Goal: Feedback & Contribution: Submit feedback/report problem

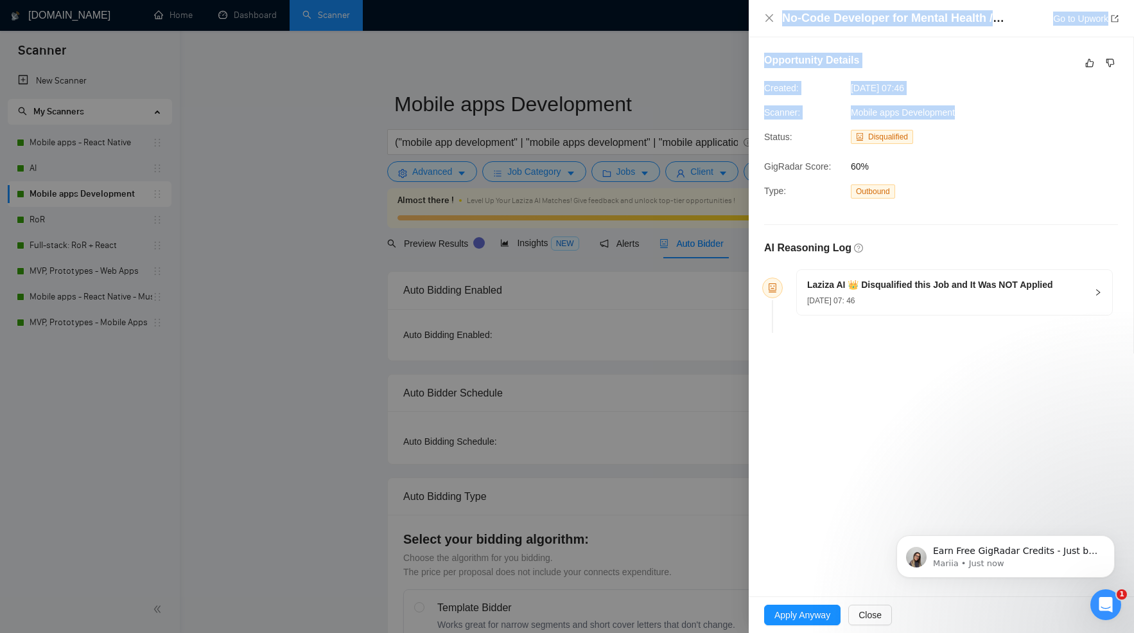
drag, startPoint x: 956, startPoint y: 111, endPoint x: 736, endPoint y: 112, distance: 219.6
click at [736, 112] on div "No-Code Developer for Mental Health / [MEDICAL_DATA] App (Airtable + Softr) Go …" at bounding box center [567, 316] width 1134 height 633
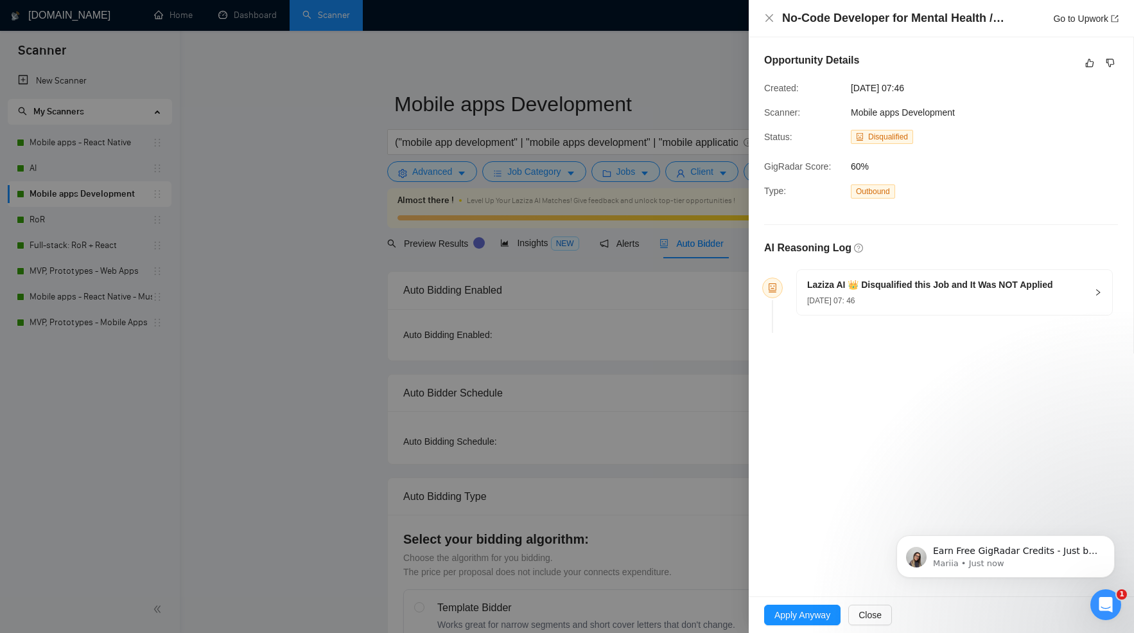
drag, startPoint x: 736, startPoint y: 112, endPoint x: 778, endPoint y: 112, distance: 41.7
click at [748, 112] on div "No-Code Developer for Mental Health / [MEDICAL_DATA] App (Airtable + Softr) Go …" at bounding box center [567, 316] width 1134 height 633
click at [982, 114] on div "Scanner: Mobile apps Development" at bounding box center [889, 112] width 260 height 14
drag, startPoint x: 966, startPoint y: 114, endPoint x: 444, endPoint y: 206, distance: 530.8
click at [749, 115] on div "Opportunity Details Created: [DATE] 07:46 Scanner: Mobile apps Development Stat…" at bounding box center [941, 195] width 385 height 316
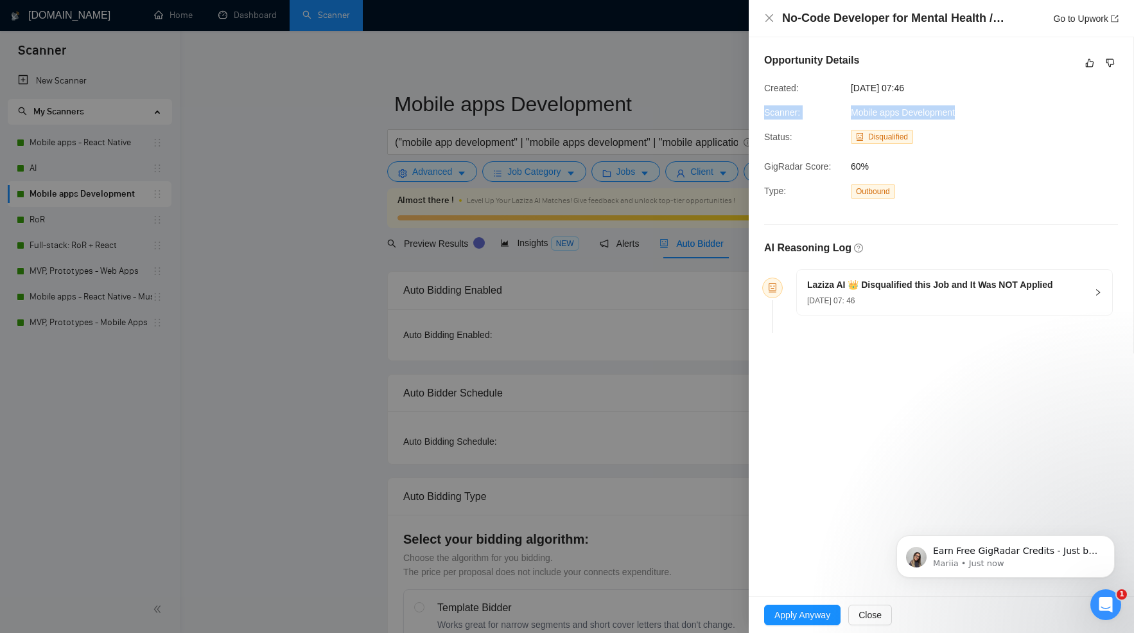
copy div "Scanner: Mobile apps Development"
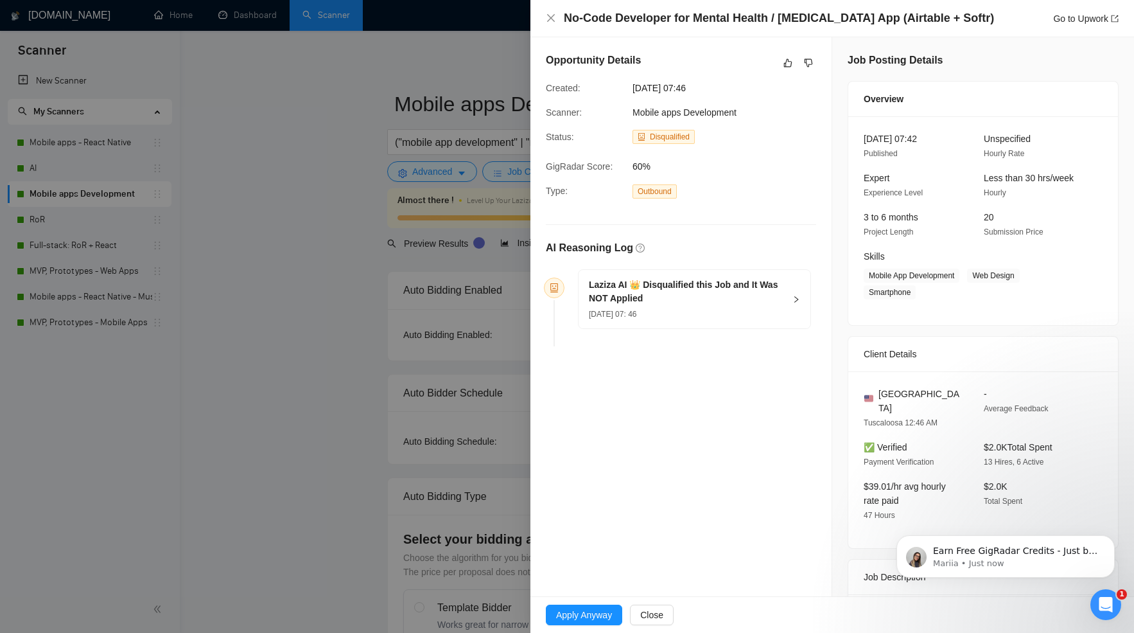
click at [710, 311] on div "[DATE] 07: 46" at bounding box center [687, 313] width 196 height 14
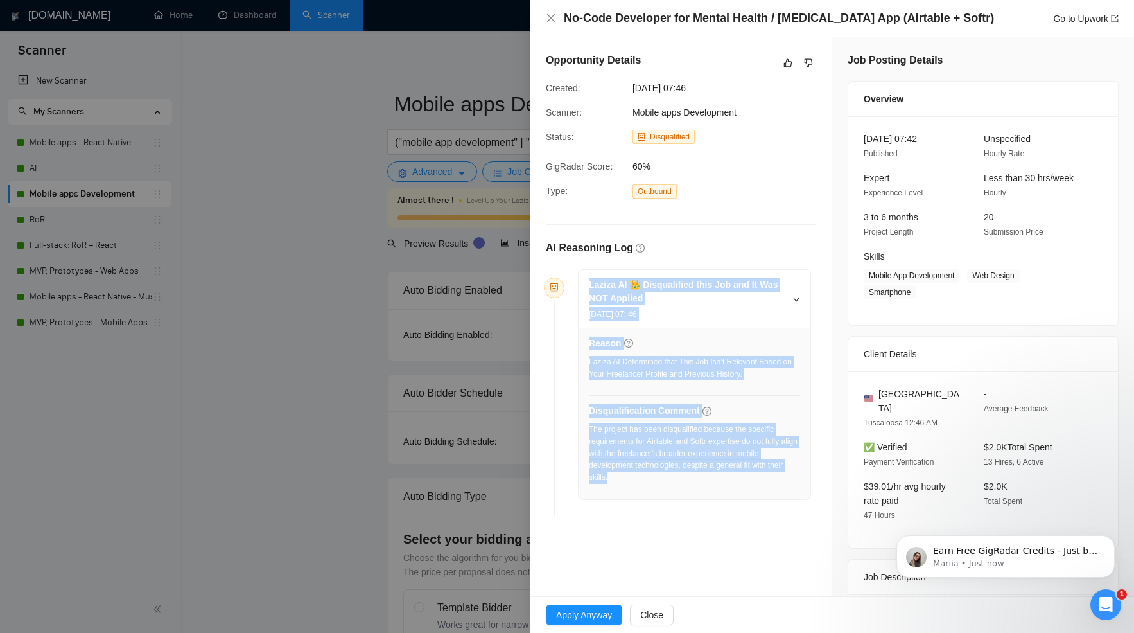
drag, startPoint x: 633, startPoint y: 475, endPoint x: 576, endPoint y: 287, distance: 196.0
click at [577, 287] on div "Laziza AI 👑 Disqualified this Job and It Was NOT Applied [DATE] 07: 46 Reason L…" at bounding box center [689, 384] width 243 height 231
copy div "Laziza AI 👑 Disqualified this Job and It Was NOT Applied [DATE] 07: 46 Reason L…"
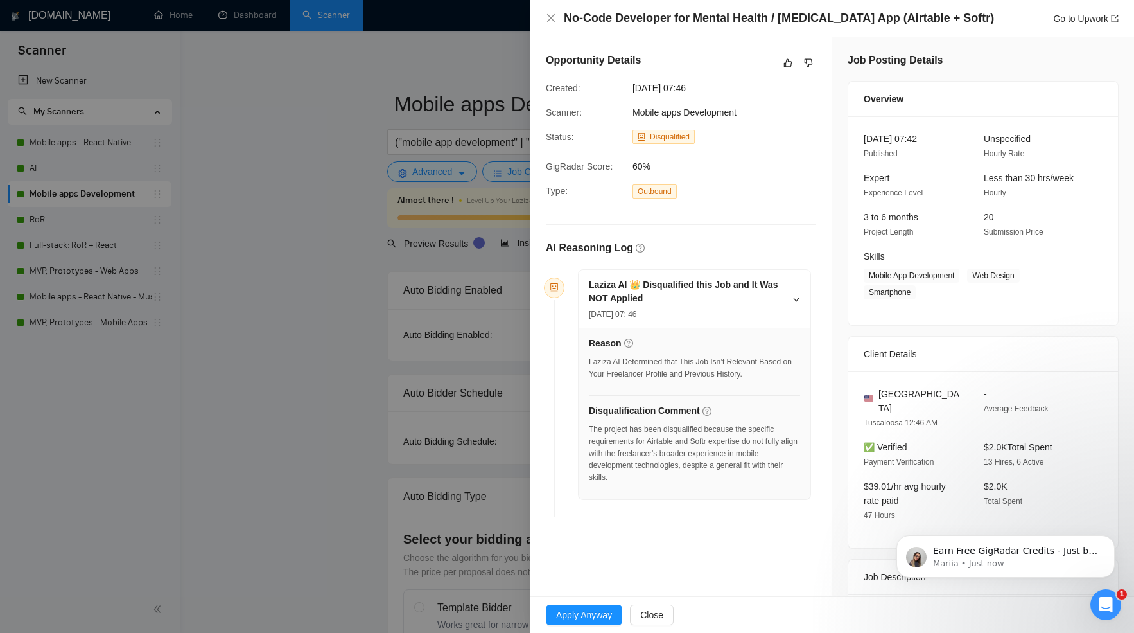
click at [1095, 24] on div "Go to Upwork" at bounding box center [1085, 19] width 65 height 14
click at [1088, 22] on link "Go to Upwork" at bounding box center [1085, 18] width 65 height 10
click at [786, 65] on icon "like" at bounding box center [788, 63] width 8 height 8
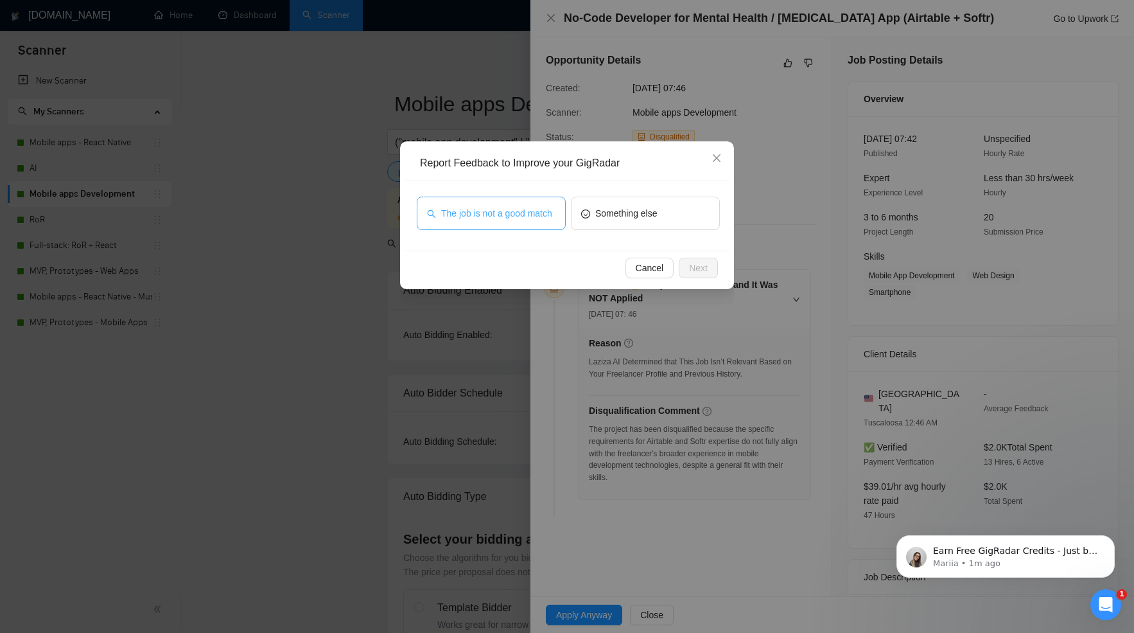
click at [476, 229] on button "The job is not a good match" at bounding box center [491, 212] width 149 height 33
click at [703, 269] on span "Next" at bounding box center [698, 268] width 19 height 14
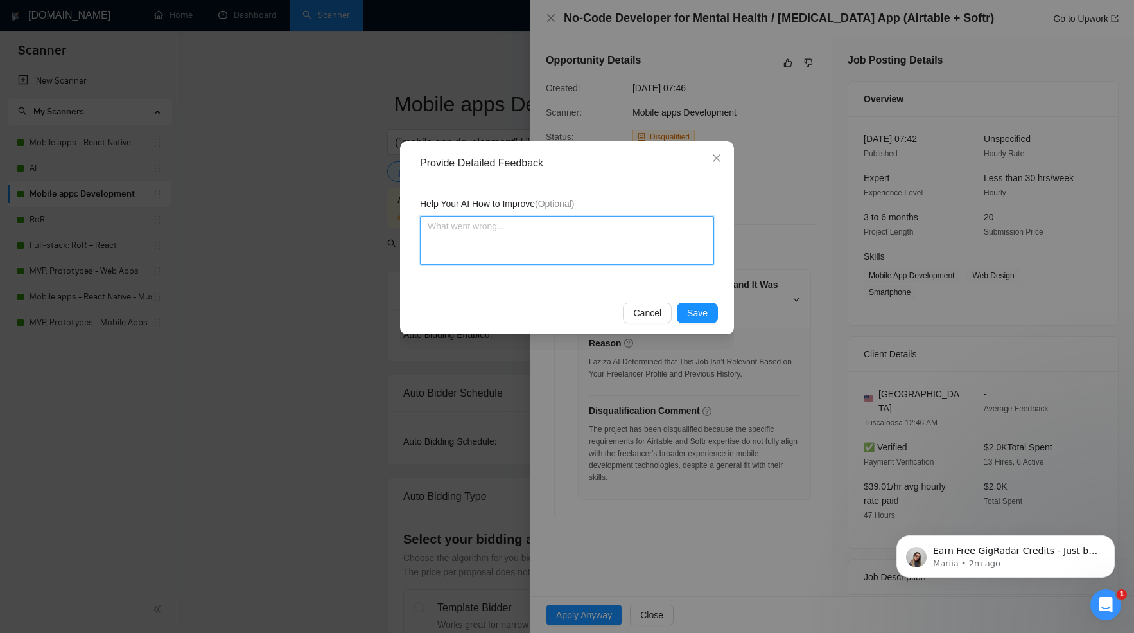
click at [436, 232] on textarea at bounding box center [567, 240] width 294 height 49
paste textarea "Good decision by [PERSON_NAME]. While the overall theme of the app (mental heal…"
type textarea "Good decision by [PERSON_NAME]. While the overall theme of the app (mental heal…"
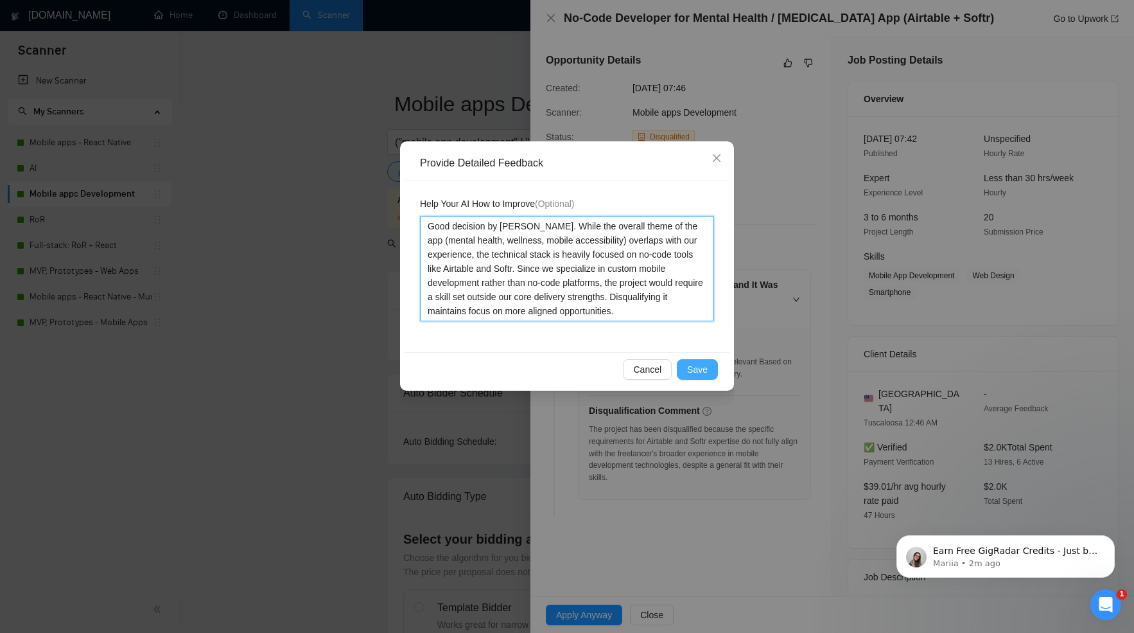
type textarea "Good decision by [PERSON_NAME]. While the overall theme of the app (mental heal…"
click at [701, 363] on span "Save" at bounding box center [697, 369] width 21 height 14
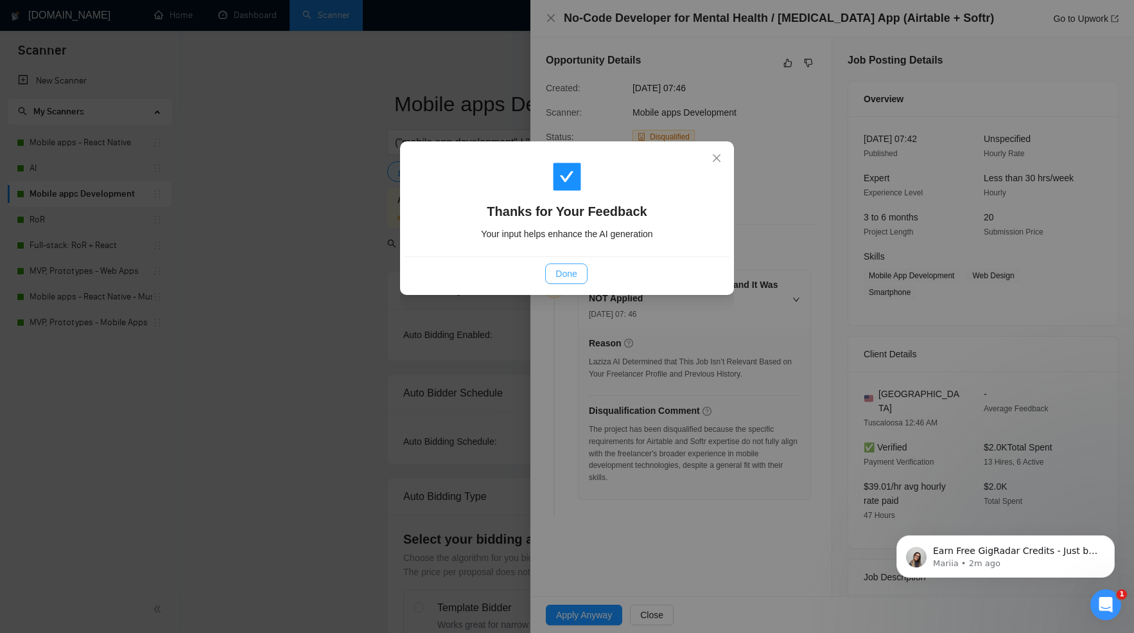
drag, startPoint x: 554, startPoint y: 274, endPoint x: 884, endPoint y: 76, distance: 384.8
click at [554, 274] on button "Done" at bounding box center [566, 273] width 42 height 21
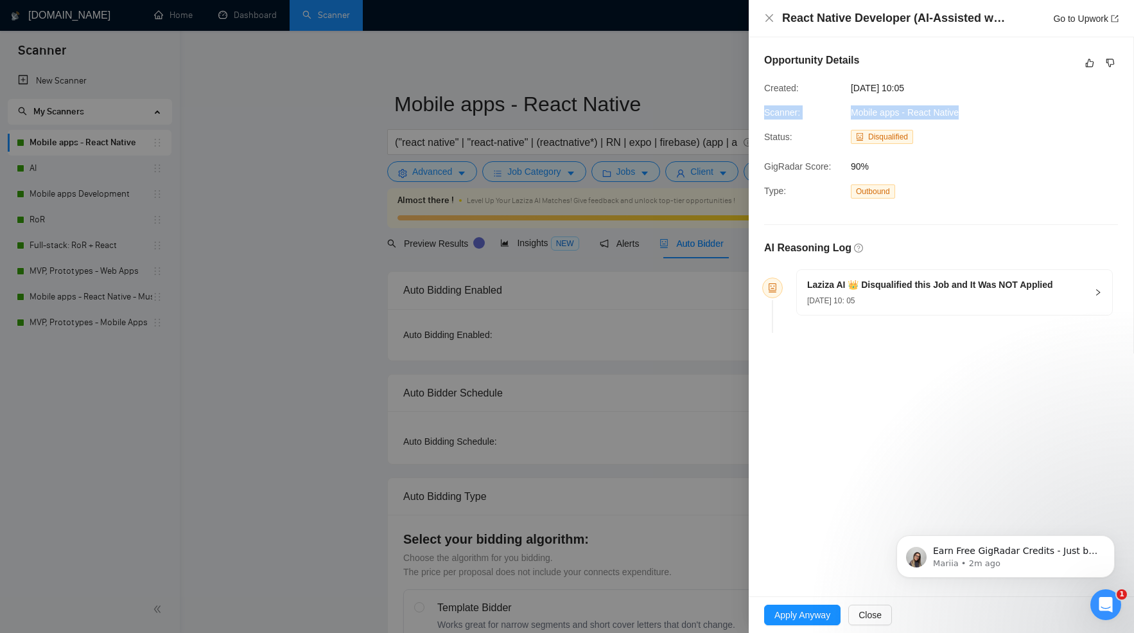
drag, startPoint x: 967, startPoint y: 115, endPoint x: 751, endPoint y: 116, distance: 215.8
click at [751, 116] on div "Opportunity Details Created: 19 Aug, 2025 10:05 Scanner: Mobile apps - React Na…" at bounding box center [941, 195] width 385 height 316
copy div "Scanner: Mobile apps - React Native"
click at [855, 296] on span "19 Aug, 2025 10: 05" at bounding box center [831, 300] width 48 height 9
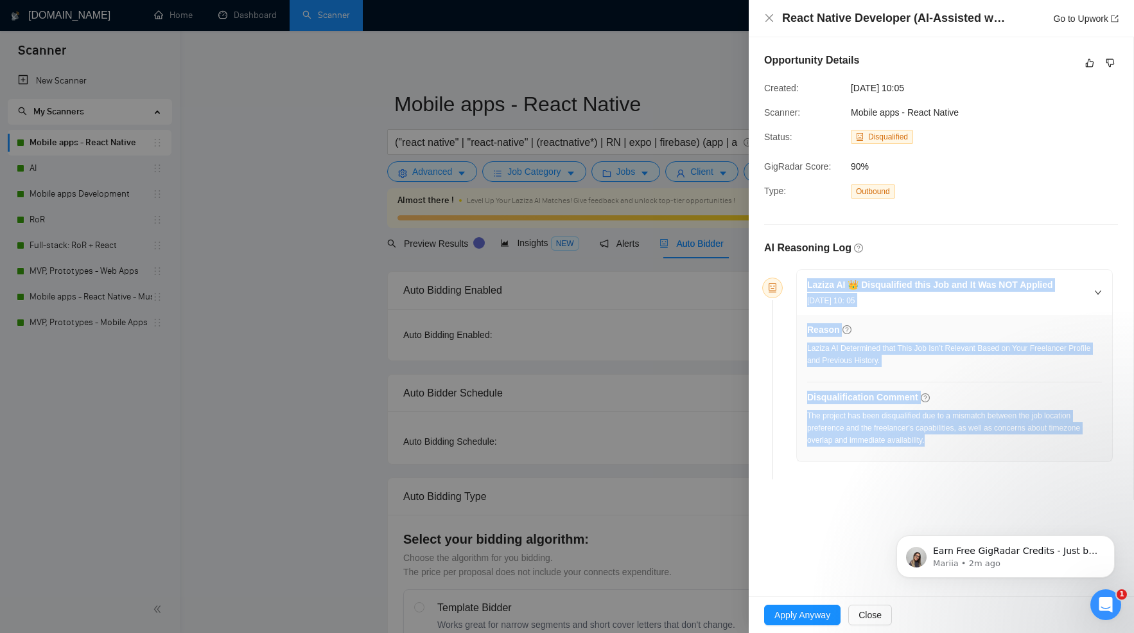
drag, startPoint x: 932, startPoint y: 440, endPoint x: 766, endPoint y: 283, distance: 228.9
click at [769, 283] on li "Laziza AI 👑 Disqualified this Job and It Was NOT Applied 19 Aug, 2025 10: 05 Re…" at bounding box center [941, 376] width 344 height 205
copy div "Laziza AI 👑 Disqualified this Job and It Was NOT Applied 19 Aug, 2025 10: 05 Re…"
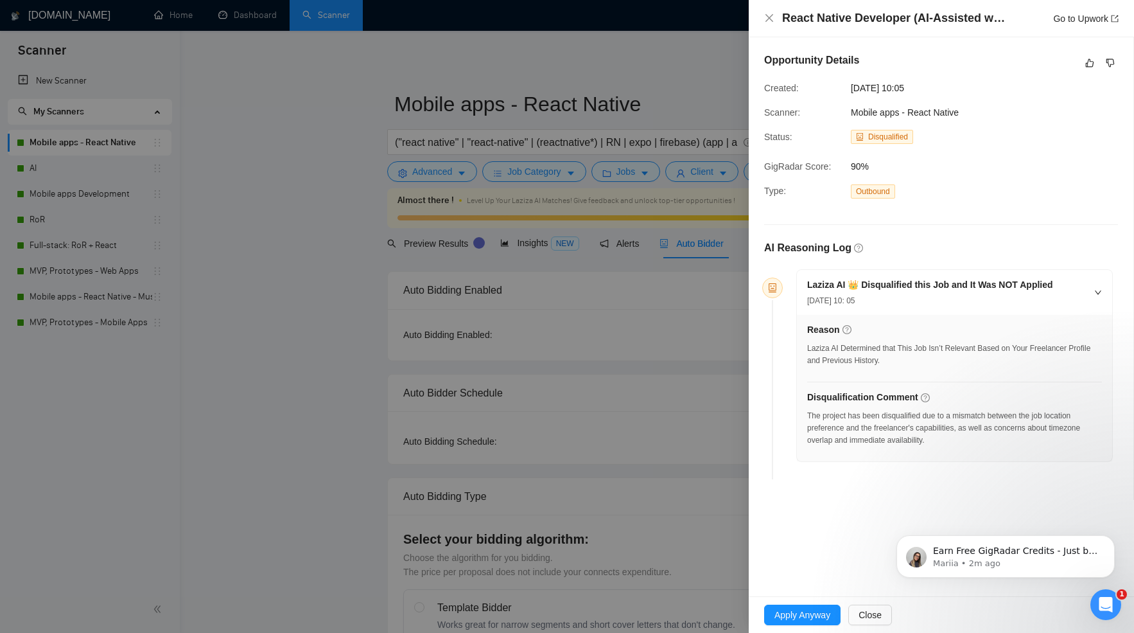
click at [1059, 24] on div "Go to Upwork" at bounding box center [1085, 19] width 65 height 14
click at [1054, 22] on link "Go to Upwork" at bounding box center [1085, 18] width 65 height 10
click at [1107, 62] on icon "dislike" at bounding box center [1110, 63] width 8 height 8
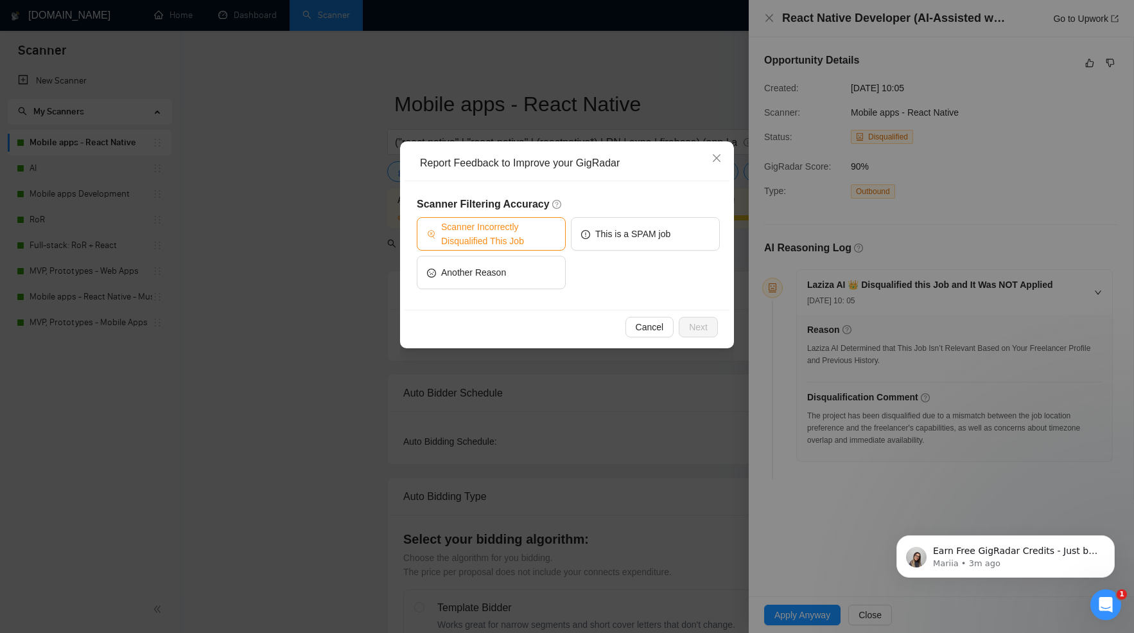
click at [520, 231] on span "Scanner Incorrectly Disqualified This Job" at bounding box center [498, 234] width 114 height 28
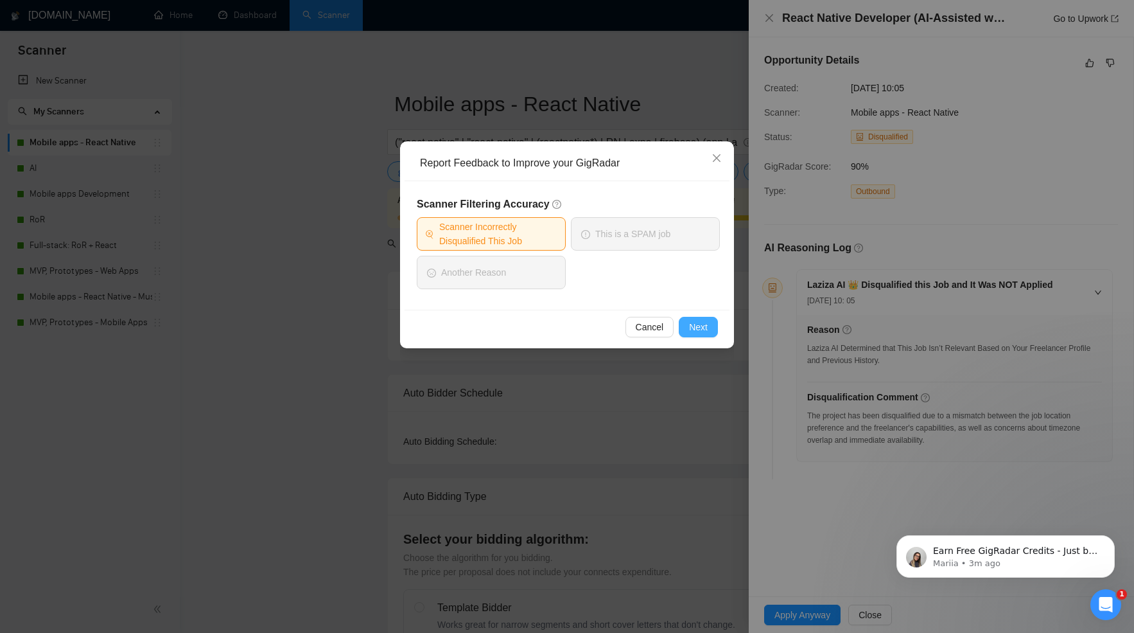
click at [691, 322] on span "Next" at bounding box center [698, 327] width 19 height 14
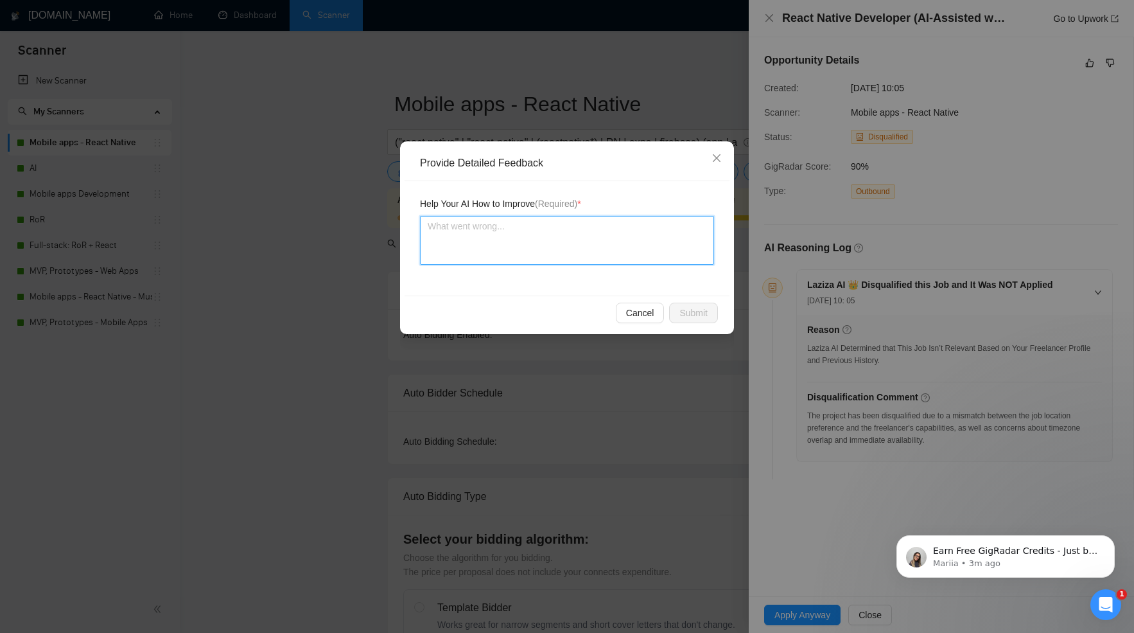
drag, startPoint x: 531, startPoint y: 257, endPoint x: 503, endPoint y: 243, distance: 31.3
click at [519, 251] on textarea at bounding box center [567, 240] width 294 height 49
paste textarea "Bad decision by Laziza. While the job includes specific timezone and availabili…"
type textarea "Bad decision by Laziza. While the job includes specific timezone and availabili…"
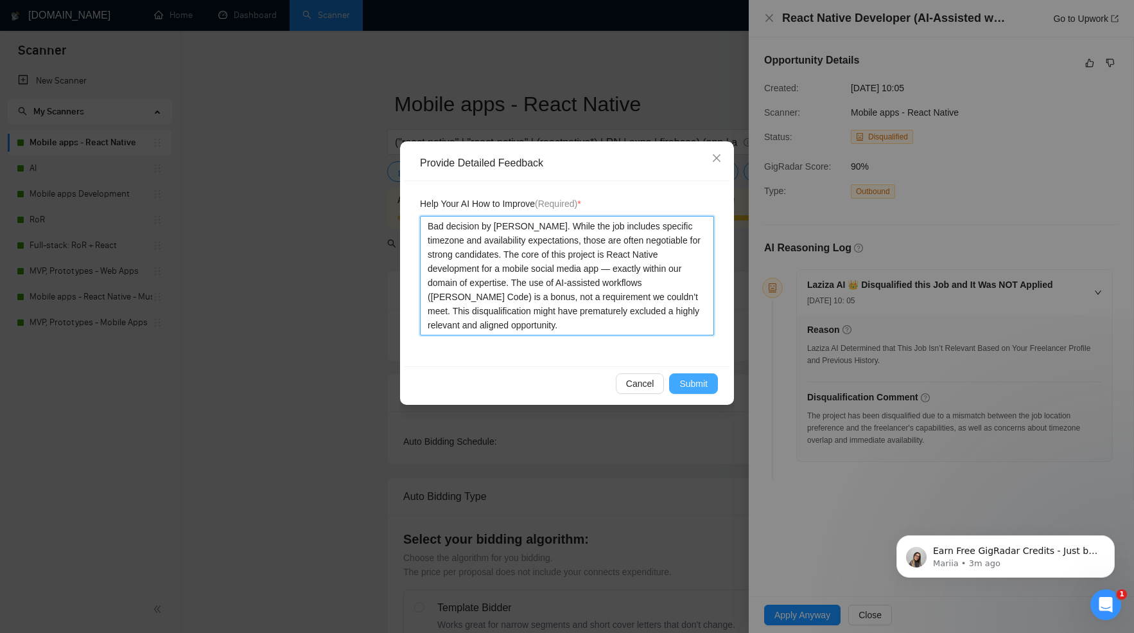
type textarea "Bad decision by Laziza. While the job includes specific timezone and availabili…"
click at [696, 377] on span "Submit" at bounding box center [693, 383] width 28 height 14
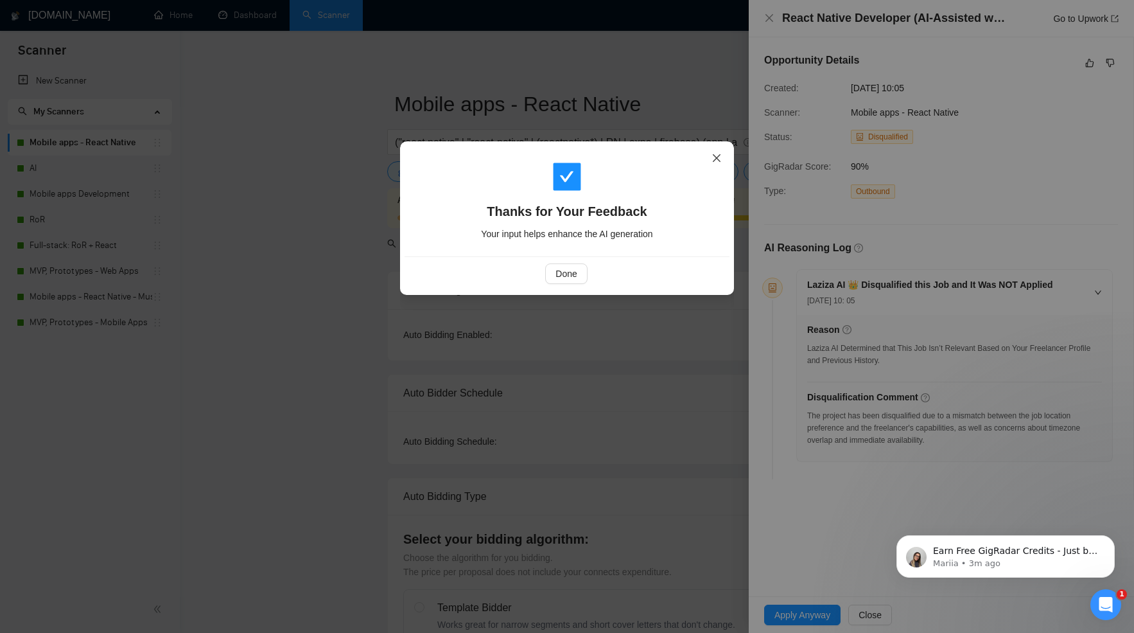
drag, startPoint x: 716, startPoint y: 164, endPoint x: 667, endPoint y: 89, distance: 89.4
click at [716, 164] on span "Close" at bounding box center [716, 158] width 35 height 35
